Goal: Complete application form: Complete application form

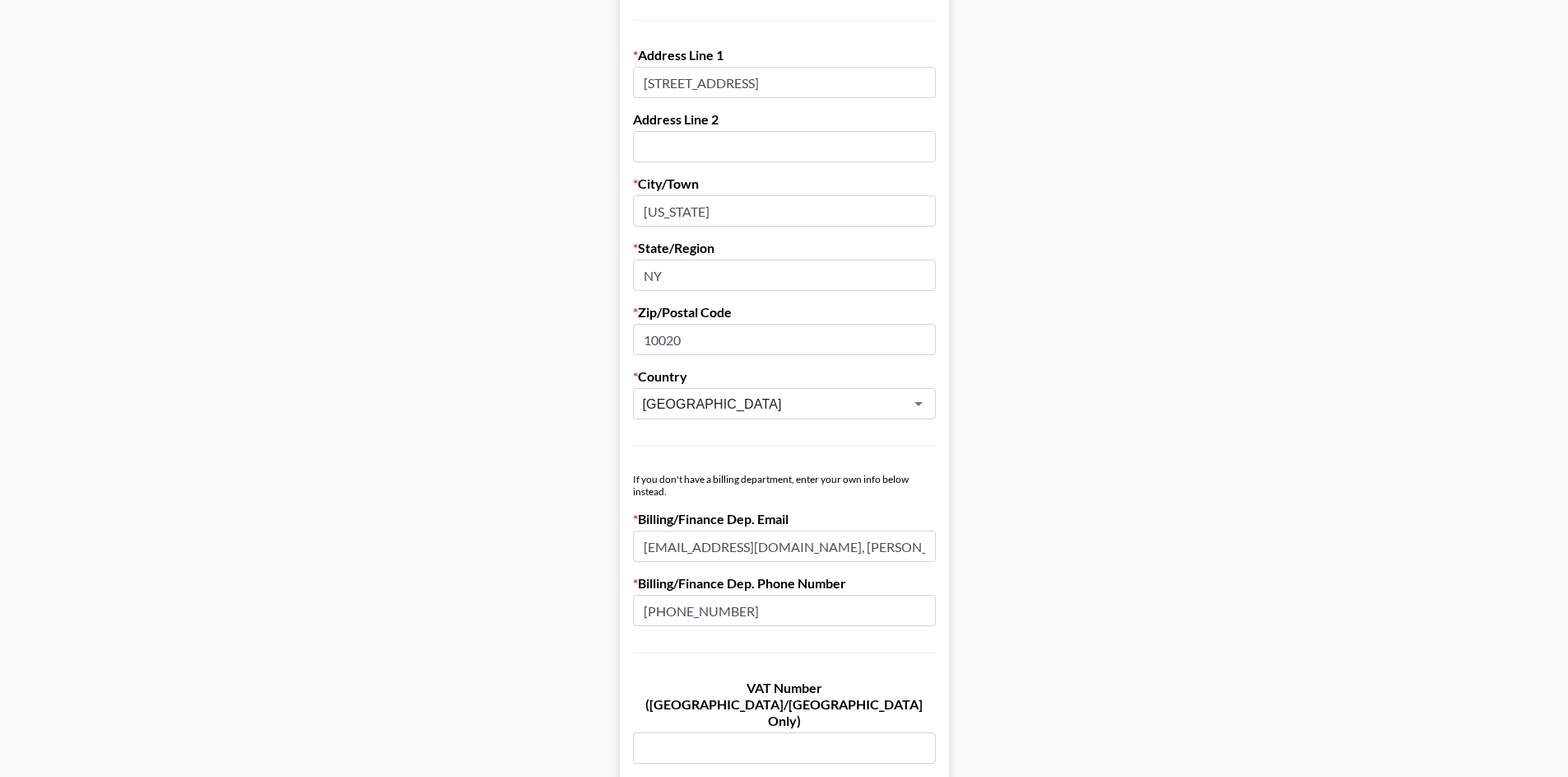
scroll to position [568, 0]
click at [903, 545] on input "[EMAIL_ADDRESS][DOMAIN_NAME], [PERSON_NAME][EMAIL_ADDRESS][PERSON_NAME][DOMAIN_…" at bounding box center [784, 543] width 303 height 31
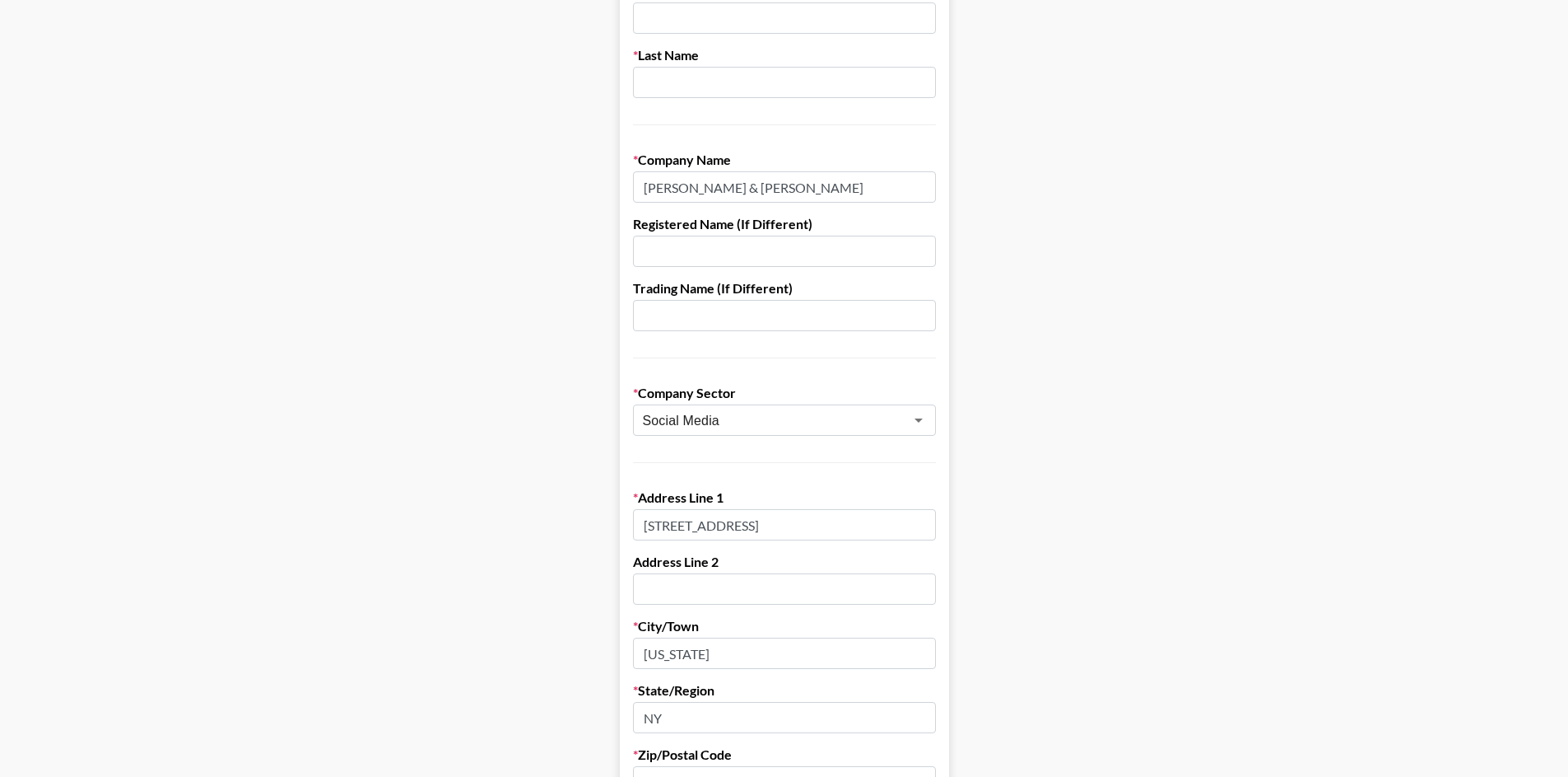
scroll to position [45, 0]
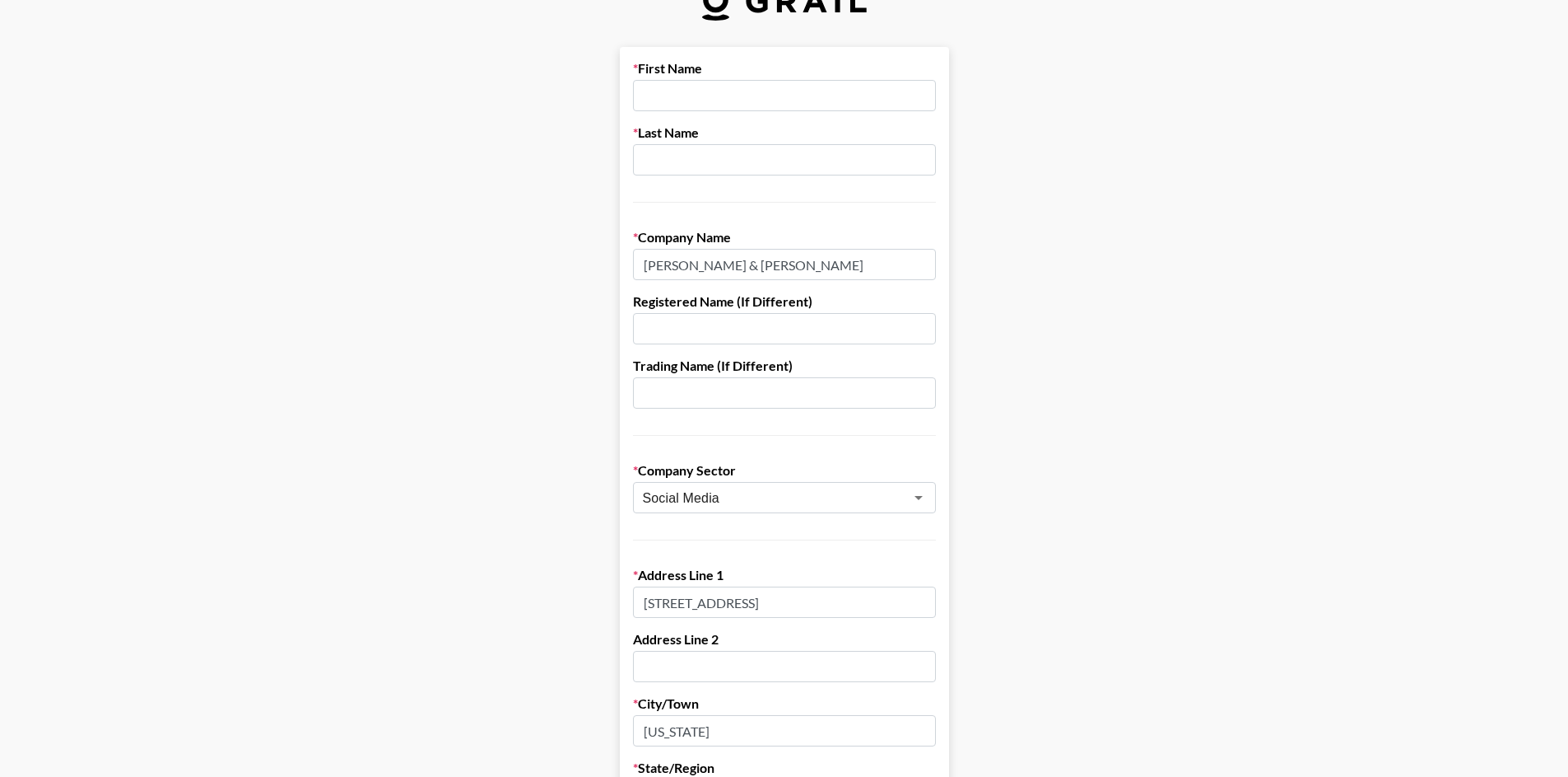
click at [712, 103] on input "text" at bounding box center [784, 95] width 303 height 31
paste input "[PERSON_NAME]"
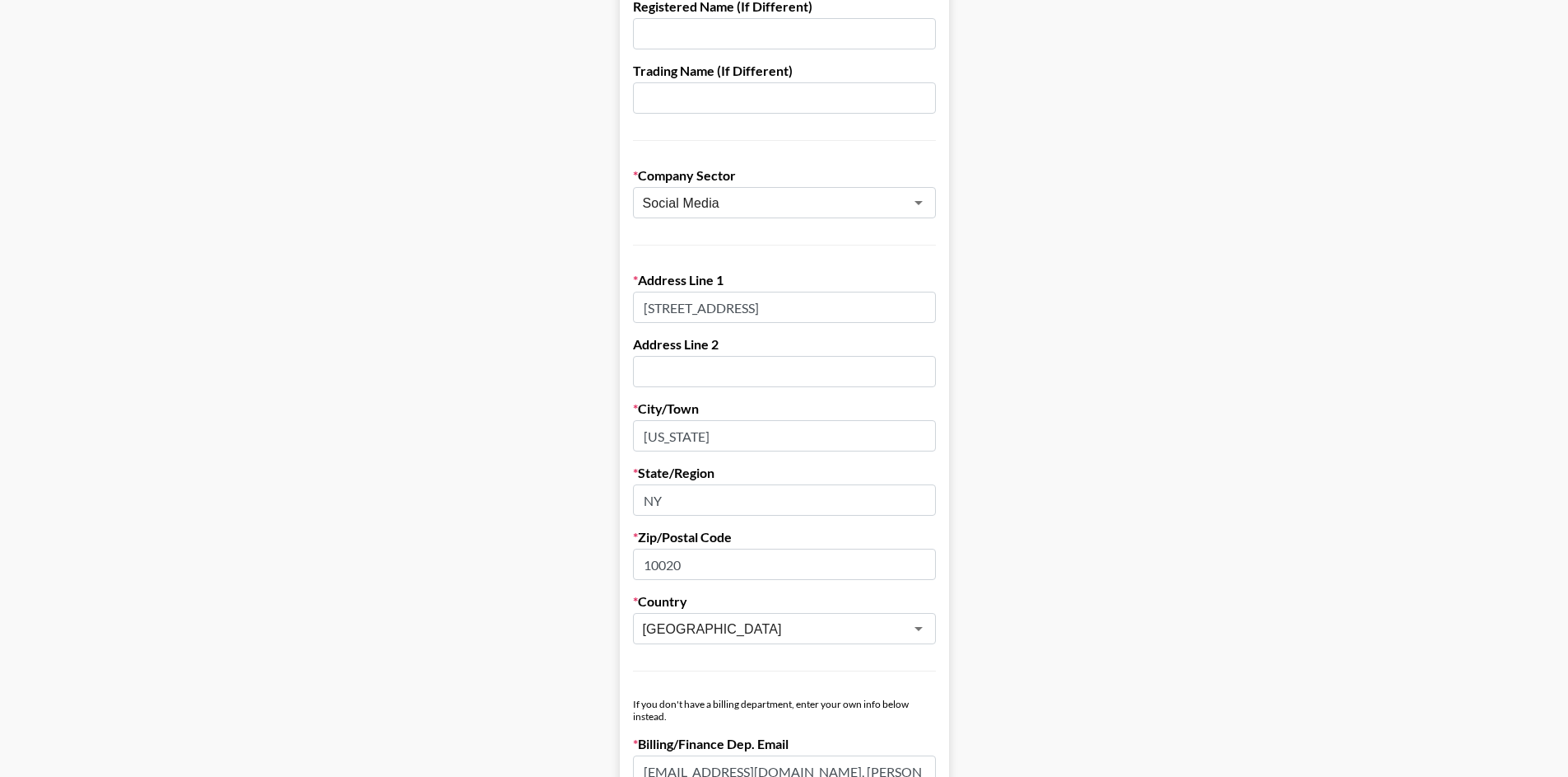
scroll to position [554, 0]
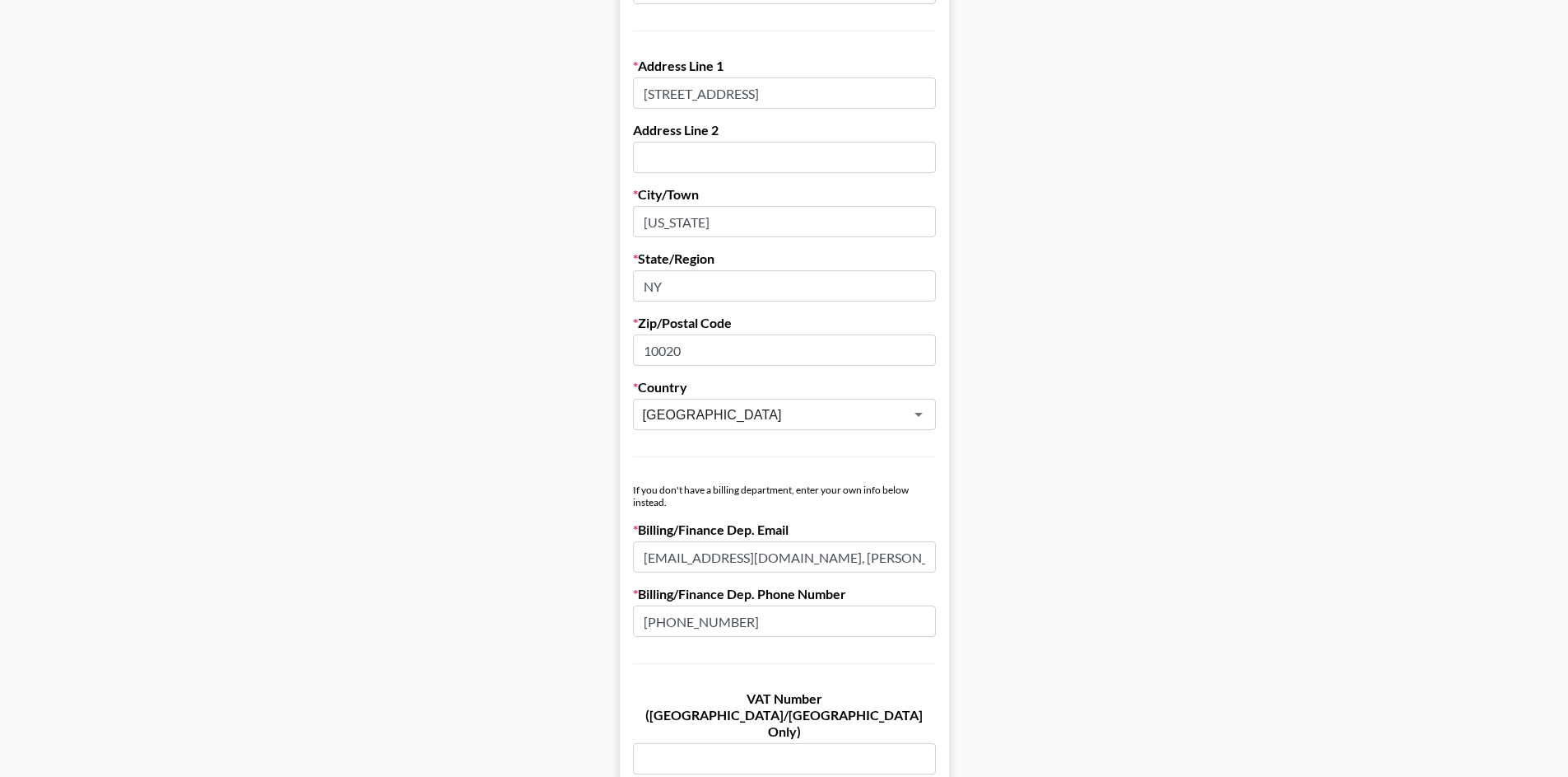
type input "[PERSON_NAME]"
click at [928, 557] on input "[EMAIL_ADDRESS][DOMAIN_NAME], [PERSON_NAME][EMAIL_ADDRESS][PERSON_NAME][DOMAIN_…" at bounding box center [784, 557] width 303 height 31
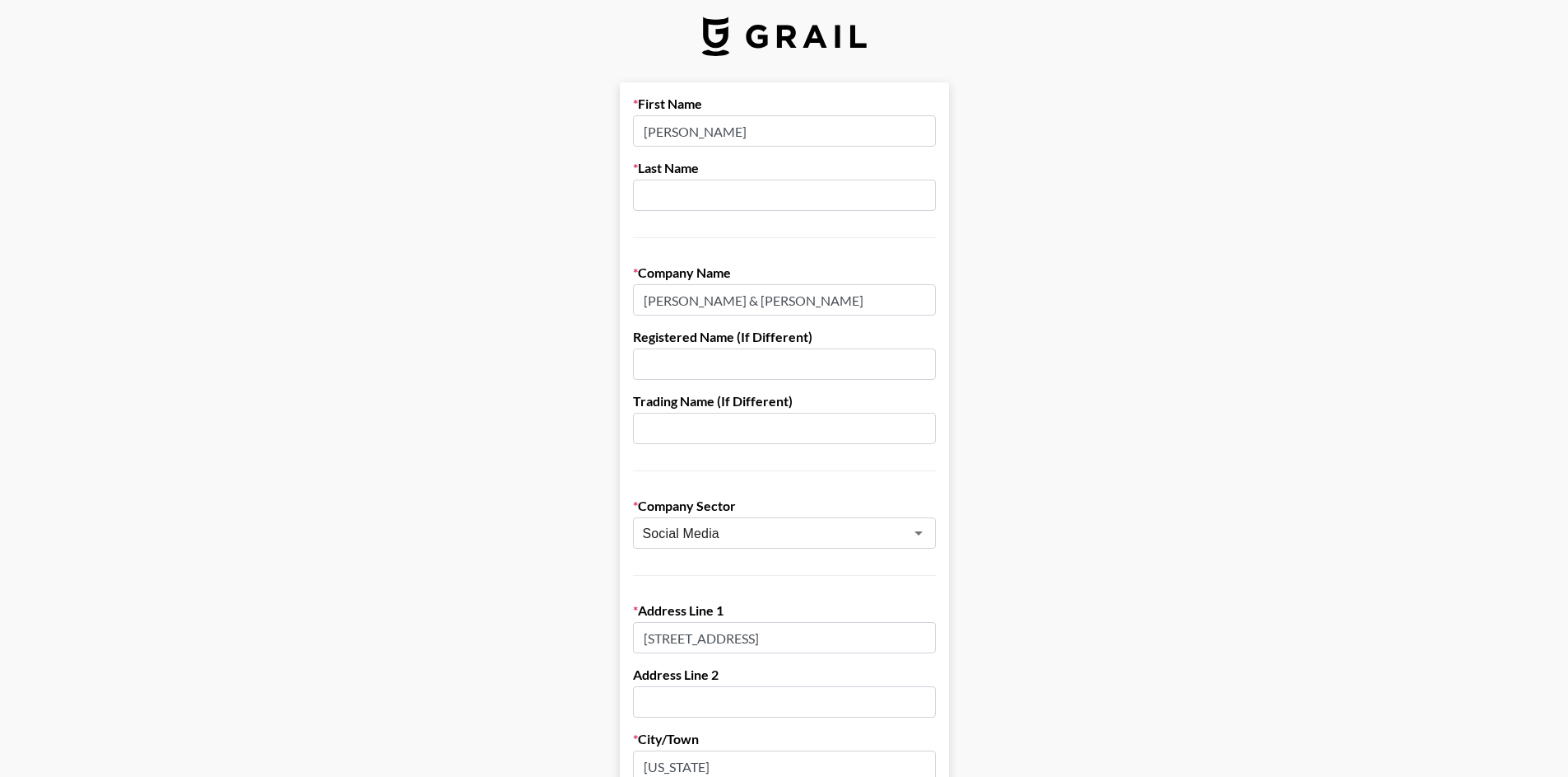
scroll to position [0, 0]
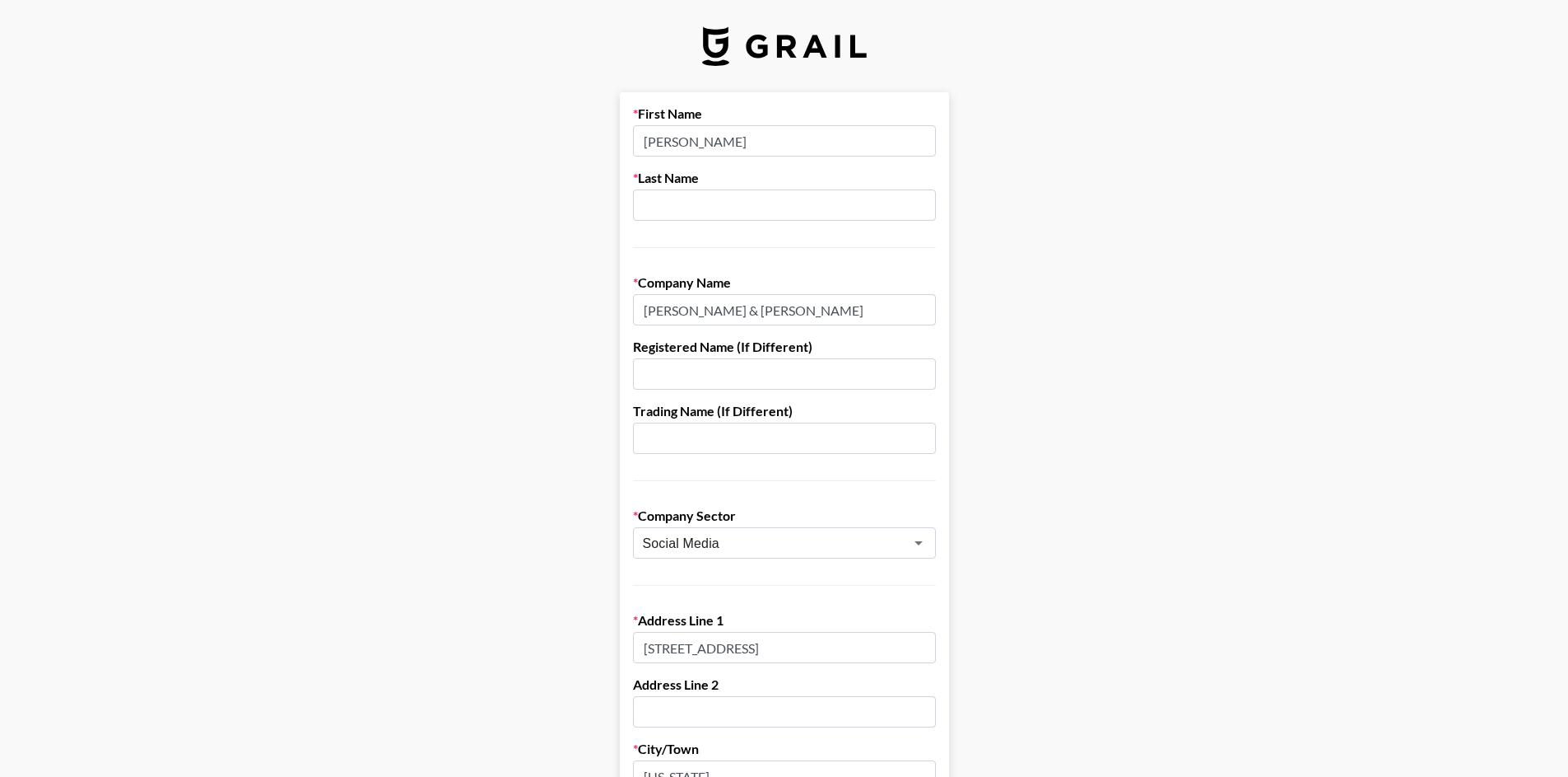
click at [808, 221] on div "First Name [PERSON_NAME] Last Name" at bounding box center [784, 177] width 303 height 142
click at [814, 205] on input "text" at bounding box center [784, 205] width 303 height 31
paste input "[PERSON_NAME]"
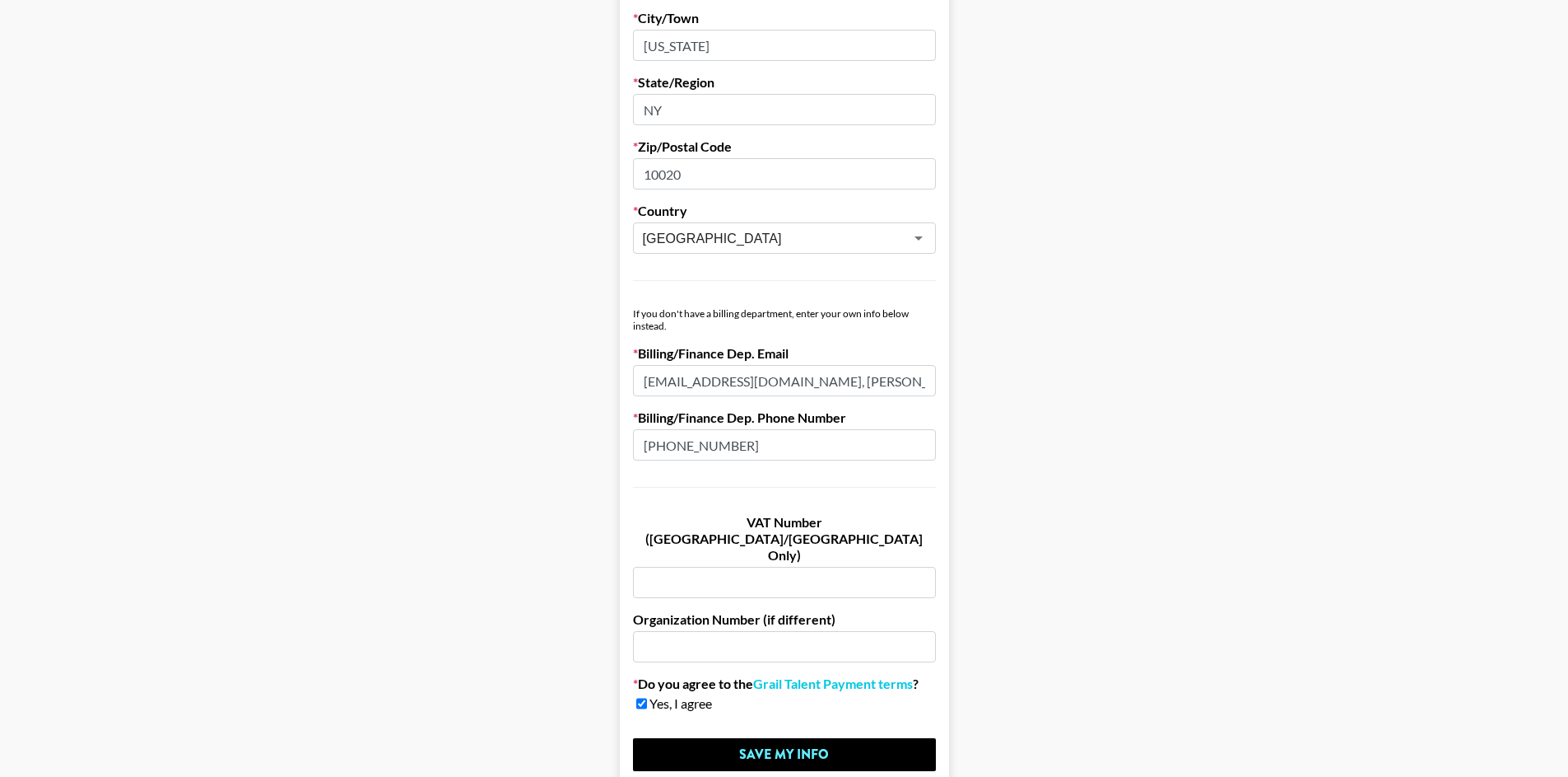
scroll to position [797, 0]
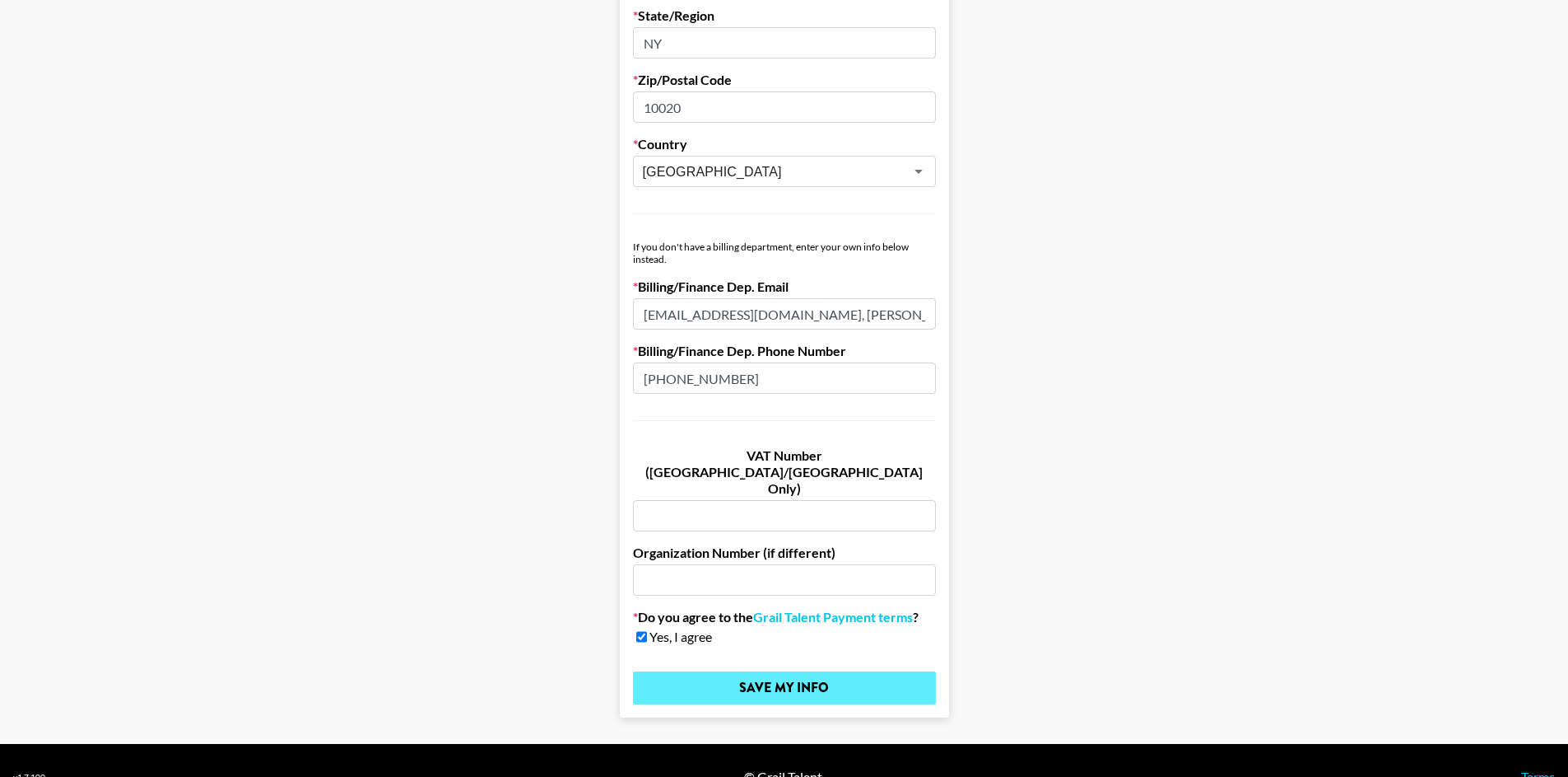
type input "[PERSON_NAME]"
click at [782, 671] on input "Save My Info" at bounding box center [784, 688] width 303 height 33
click at [709, 316] on input "[EMAIL_ADDRESS][DOMAIN_NAME], [PERSON_NAME][EMAIL_ADDRESS][PERSON_NAME][DOMAIN_…" at bounding box center [784, 314] width 303 height 31
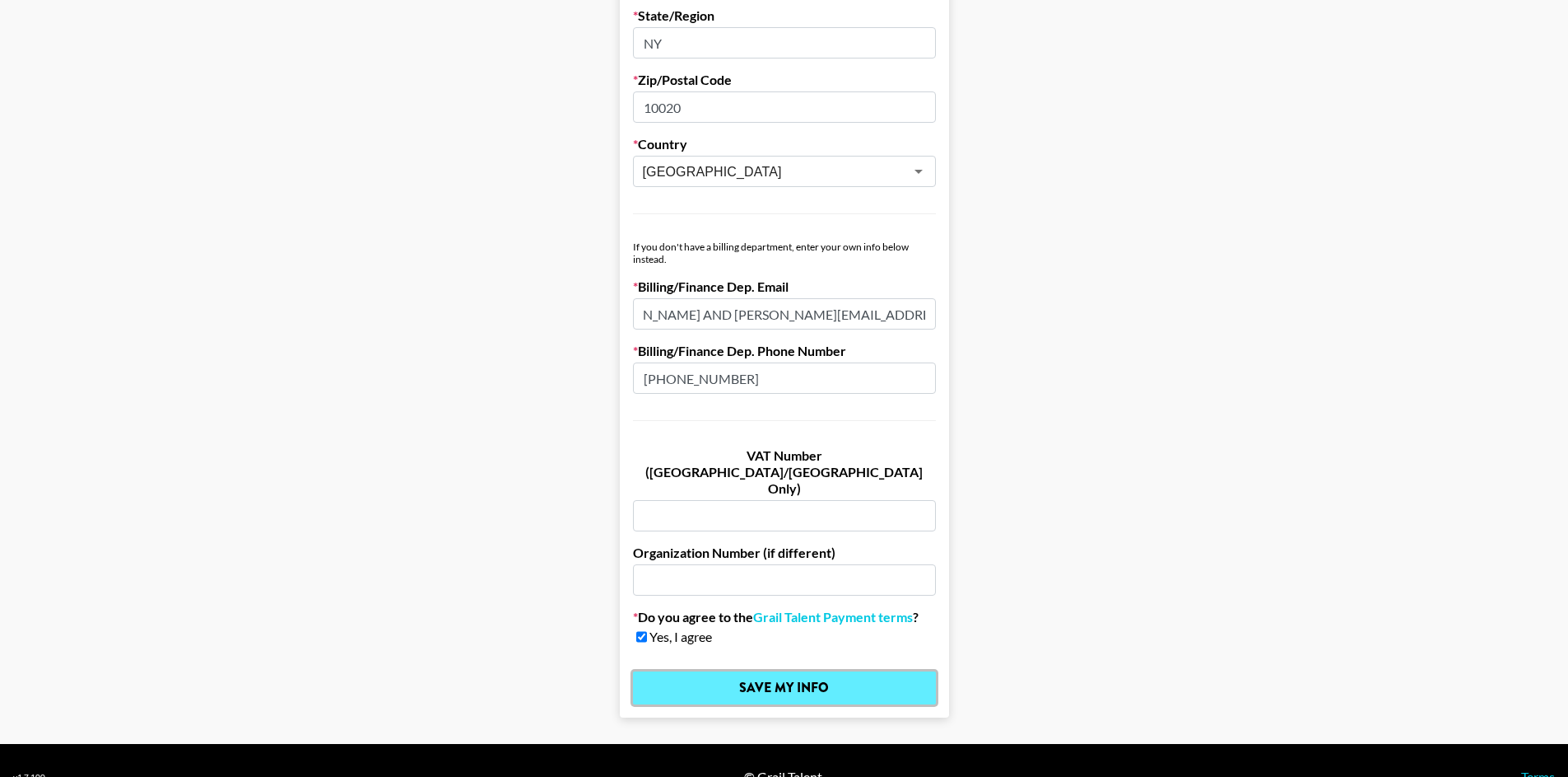
click at [836, 671] on input "Save My Info" at bounding box center [784, 688] width 303 height 33
click at [879, 319] on input "[EMAIL_ADDRESS][DOMAIN_NAME] AND [PERSON_NAME][EMAIL_ADDRESS][PERSON_NAME][DOMA…" at bounding box center [784, 314] width 303 height 31
click at [826, 671] on input "Save My Info" at bounding box center [784, 688] width 303 height 33
drag, startPoint x: 875, startPoint y: 314, endPoint x: 902, endPoint y: 310, distance: 27.3
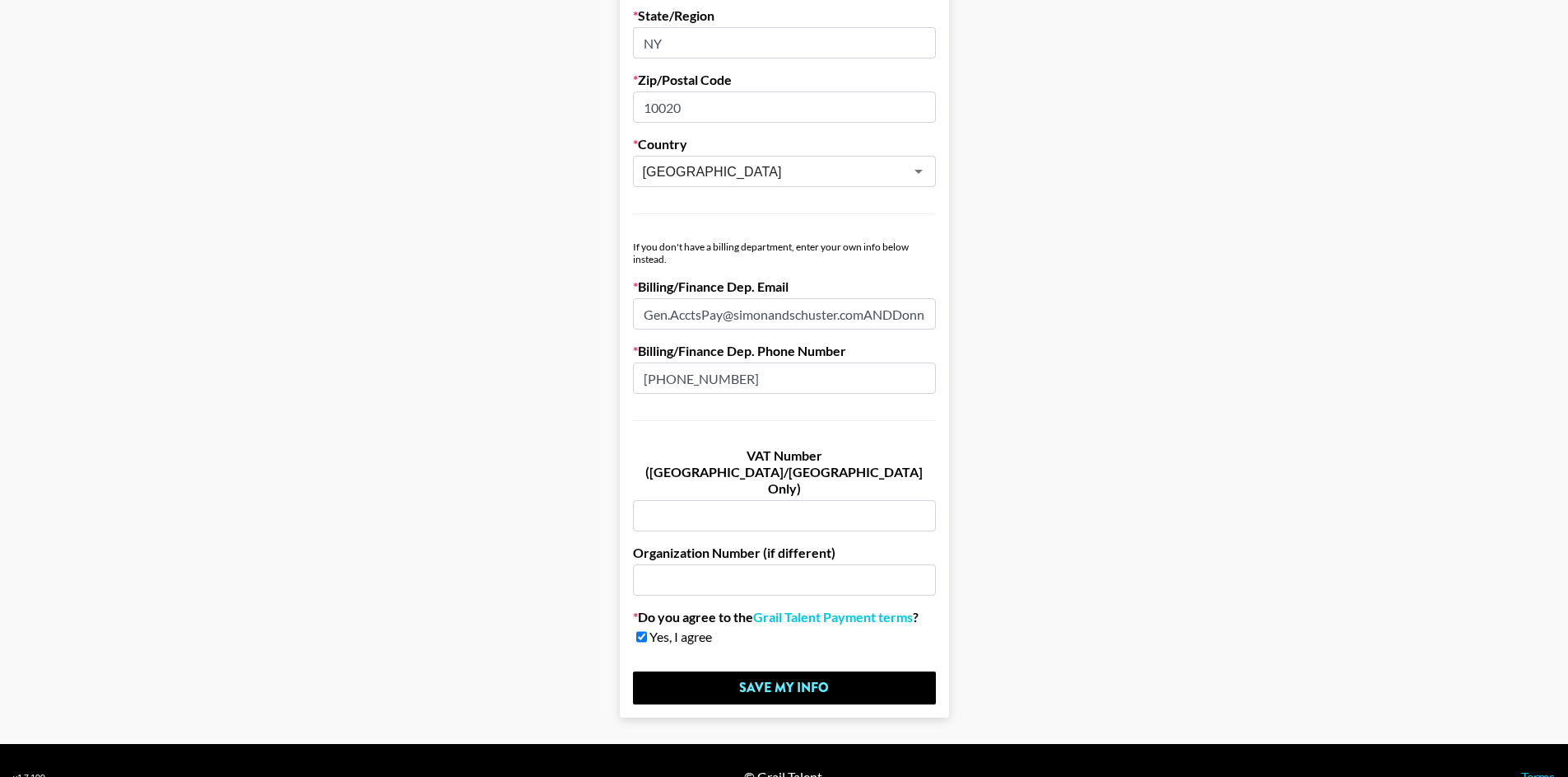
click at [902, 310] on input "Gen.AcctsPay@simonandschuster.comANDDonna.[PERSON_NAME]@[DOMAIN_NAME]" at bounding box center [784, 314] width 303 height 31
type input "[PERSON_NAME][EMAIL_ADDRESS][PERSON_NAME][DOMAIN_NAME]"
click at [832, 671] on input "Save My Info" at bounding box center [784, 688] width 303 height 33
